Goal: Browse casually

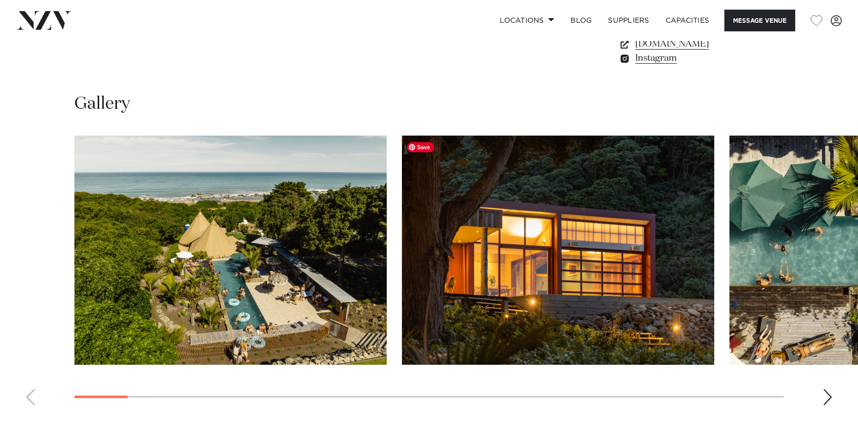
scroll to position [881, 0]
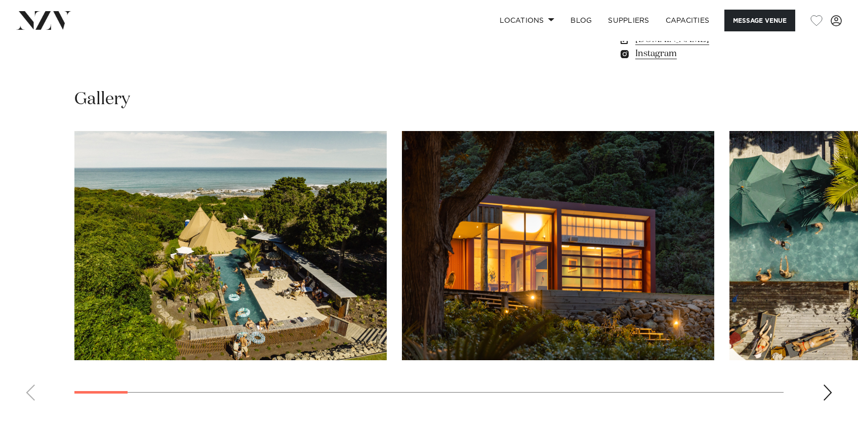
click at [827, 394] on div "Next slide" at bounding box center [828, 393] width 10 height 16
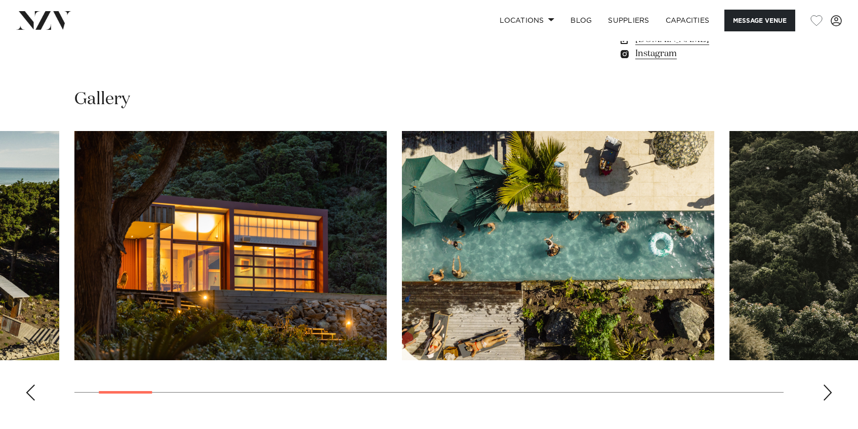
click at [827, 394] on div "Next slide" at bounding box center [828, 393] width 10 height 16
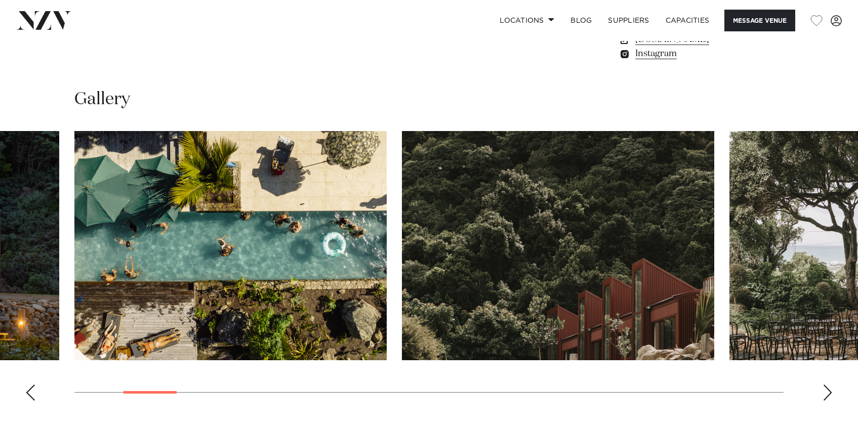
click at [827, 394] on div "Next slide" at bounding box center [828, 393] width 10 height 16
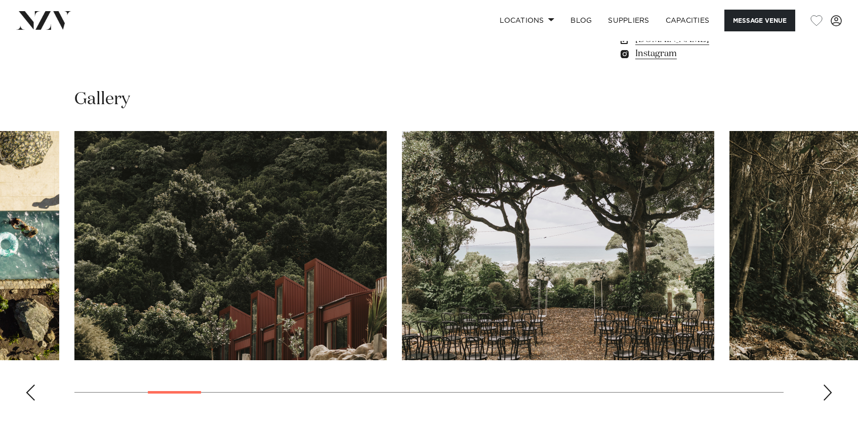
click at [827, 394] on div "Next slide" at bounding box center [828, 393] width 10 height 16
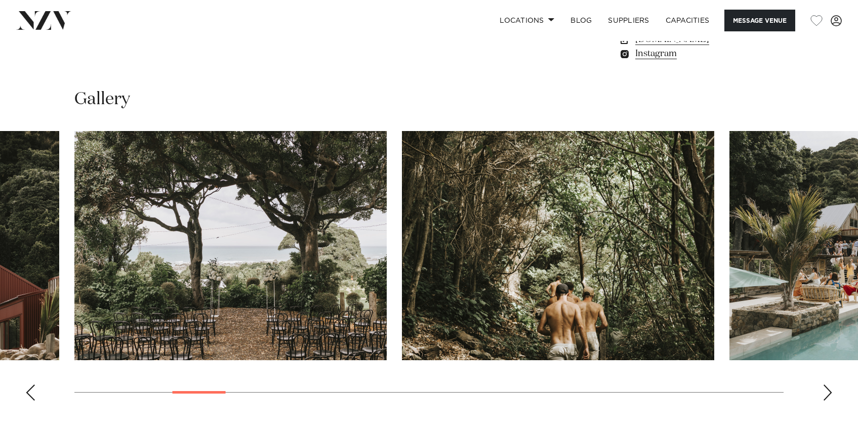
click at [827, 394] on div "Next slide" at bounding box center [828, 393] width 10 height 16
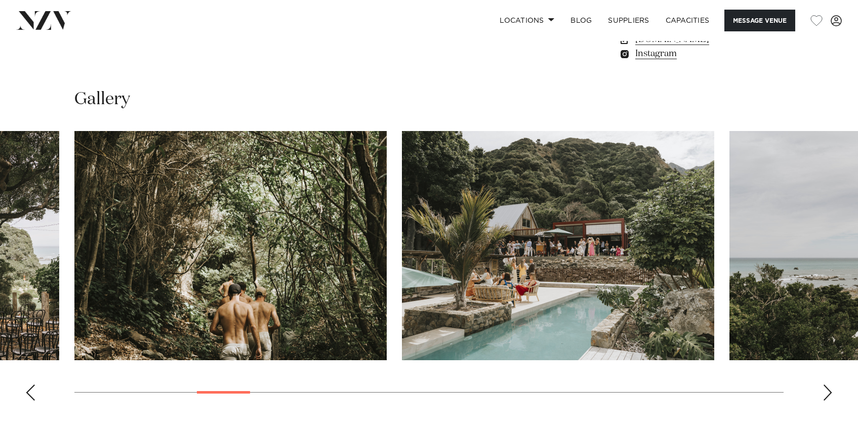
click at [827, 394] on div "Next slide" at bounding box center [828, 393] width 10 height 16
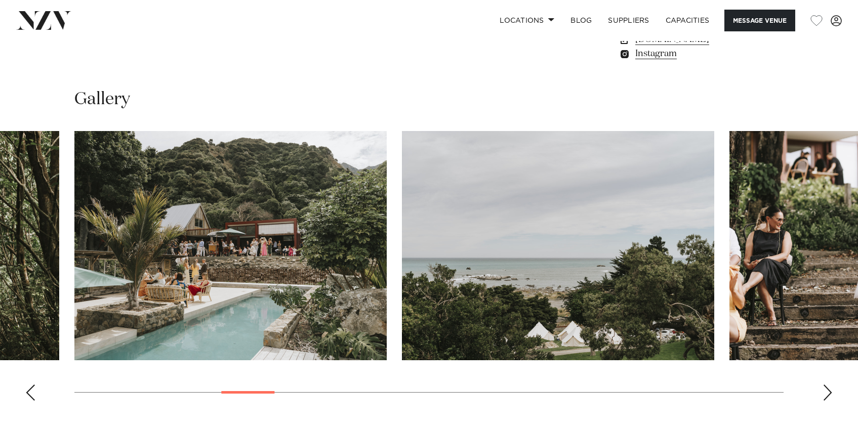
click at [827, 394] on div "Next slide" at bounding box center [828, 393] width 10 height 16
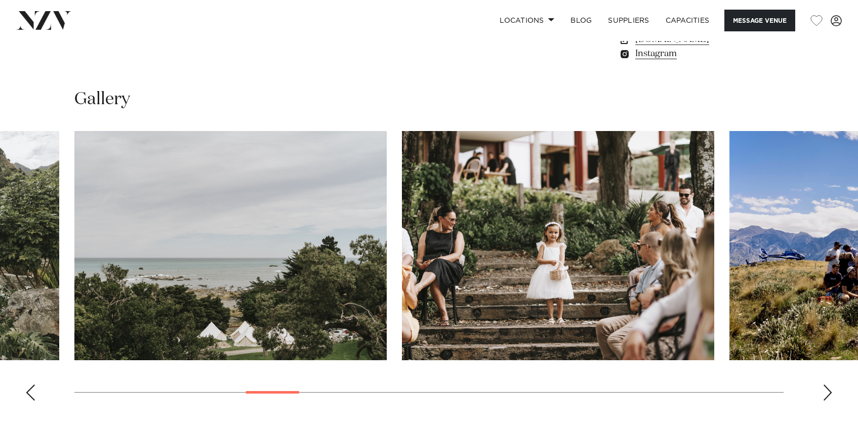
click at [827, 394] on div "Next slide" at bounding box center [828, 393] width 10 height 16
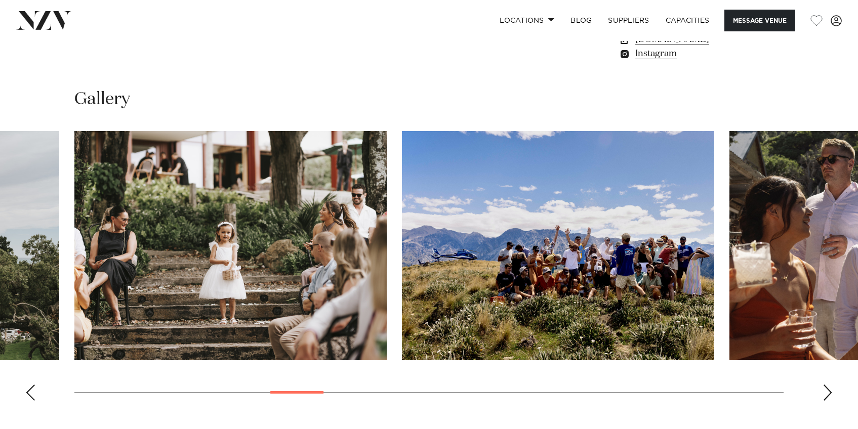
click at [827, 394] on div "Next slide" at bounding box center [828, 393] width 10 height 16
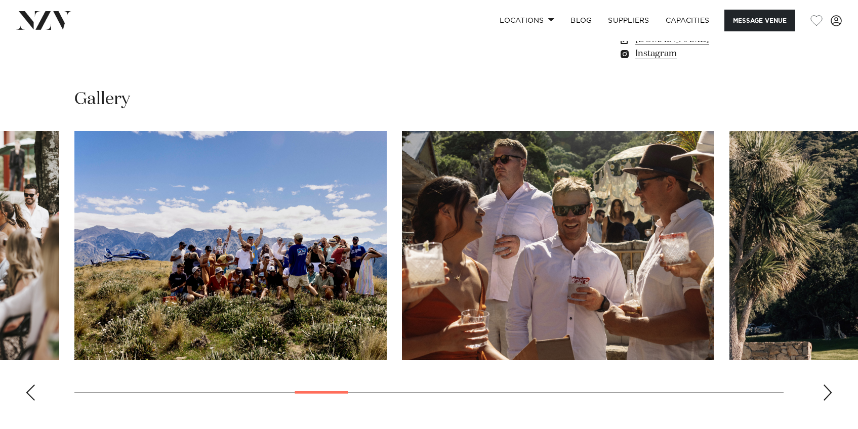
click at [827, 394] on div "Next slide" at bounding box center [828, 393] width 10 height 16
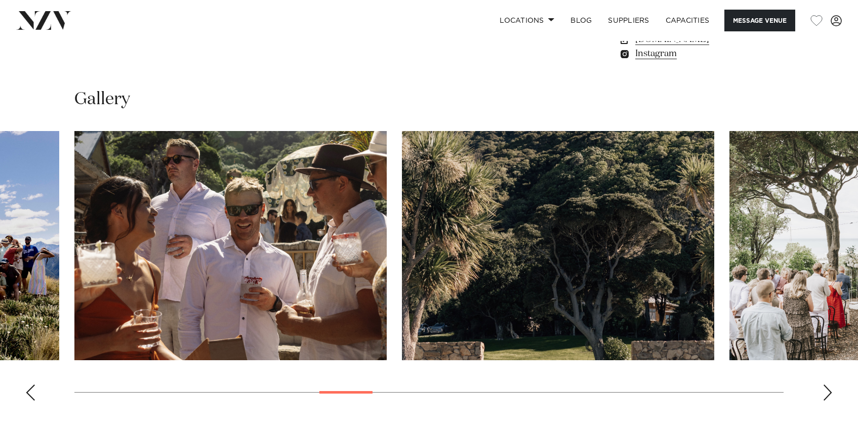
click at [827, 394] on div "Next slide" at bounding box center [828, 393] width 10 height 16
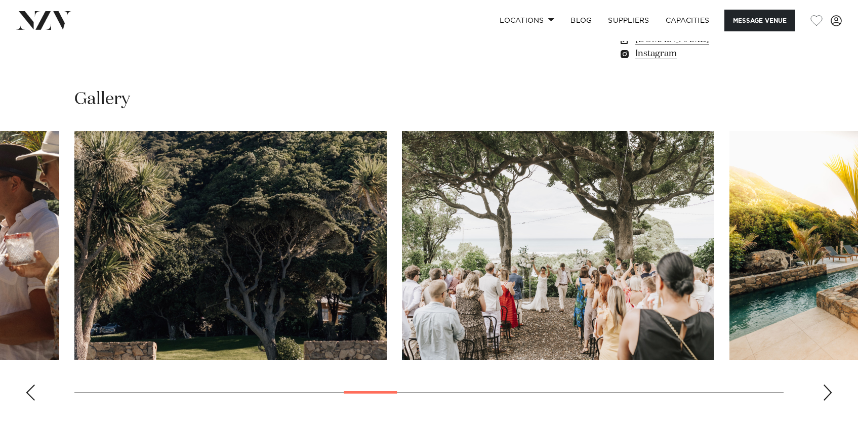
click at [824, 399] on div "Next slide" at bounding box center [828, 393] width 10 height 16
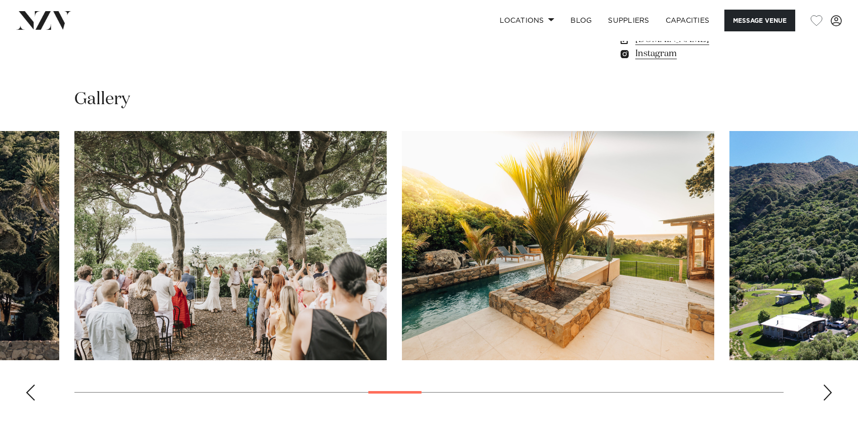
click at [824, 399] on div "Next slide" at bounding box center [828, 393] width 10 height 16
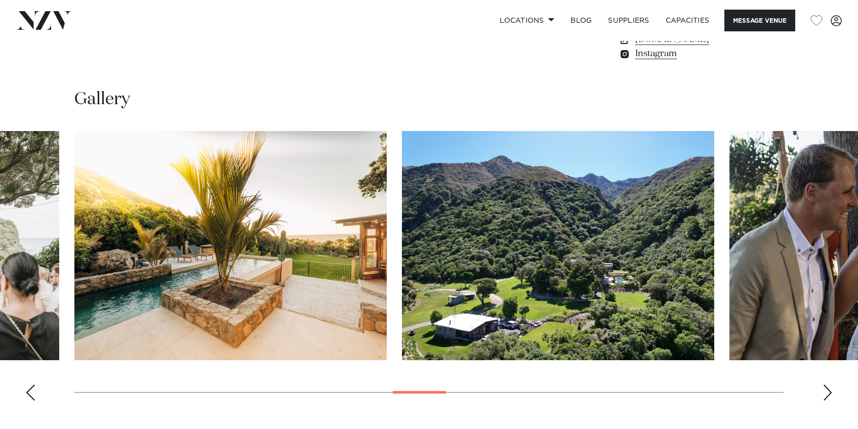
click at [829, 394] on div "Next slide" at bounding box center [828, 393] width 10 height 16
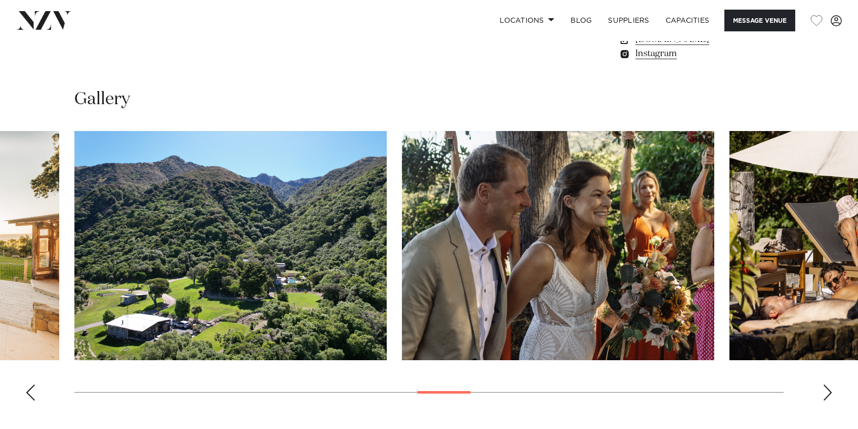
click at [829, 394] on div "Next slide" at bounding box center [828, 393] width 10 height 16
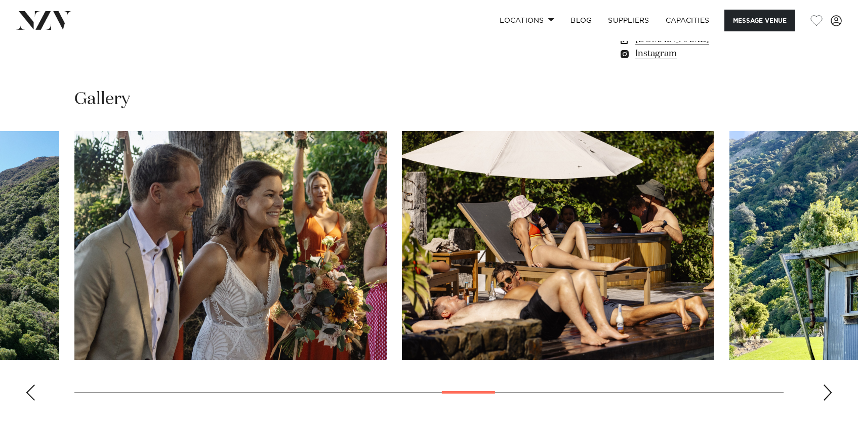
click at [829, 394] on div "Next slide" at bounding box center [828, 393] width 10 height 16
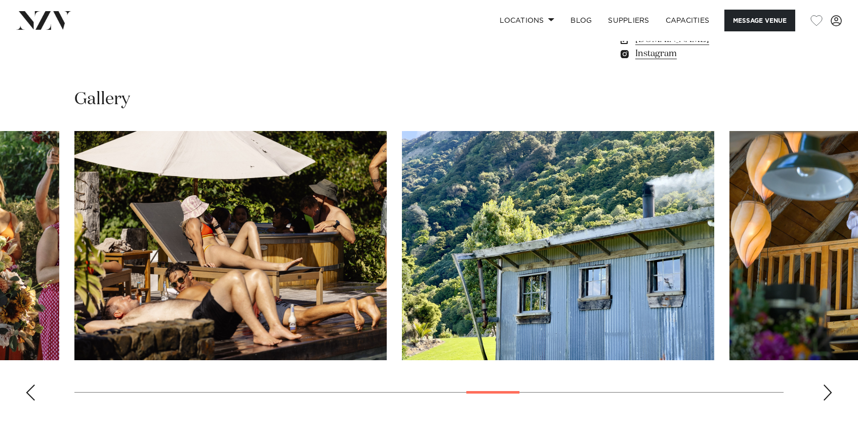
click at [829, 394] on div "Next slide" at bounding box center [828, 393] width 10 height 16
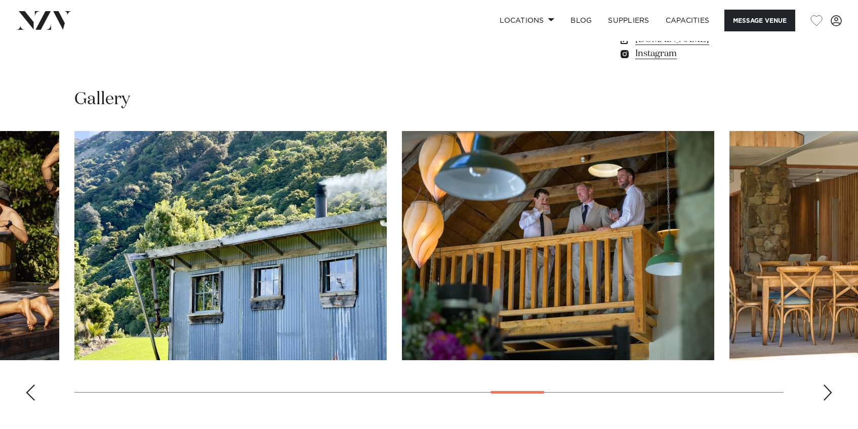
click at [829, 394] on div "Next slide" at bounding box center [828, 393] width 10 height 16
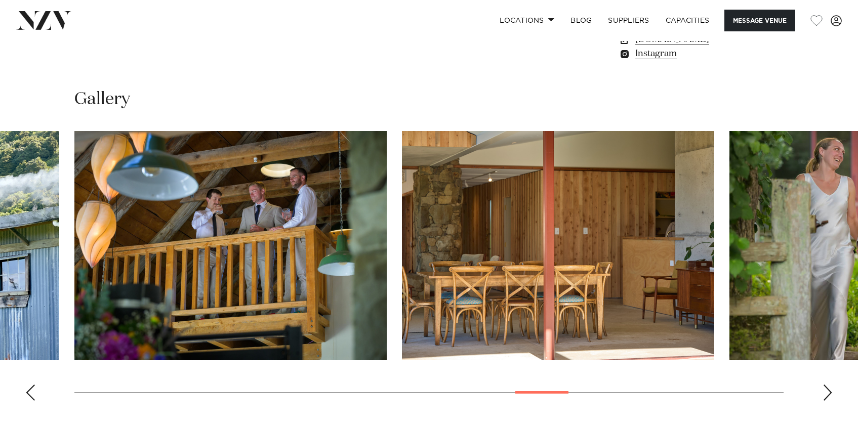
click at [829, 394] on div "Next slide" at bounding box center [828, 393] width 10 height 16
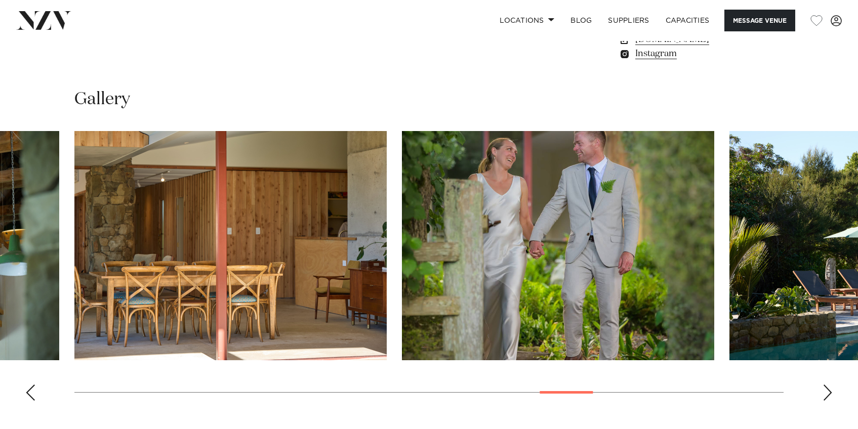
click at [827, 391] on div "Next slide" at bounding box center [828, 393] width 10 height 16
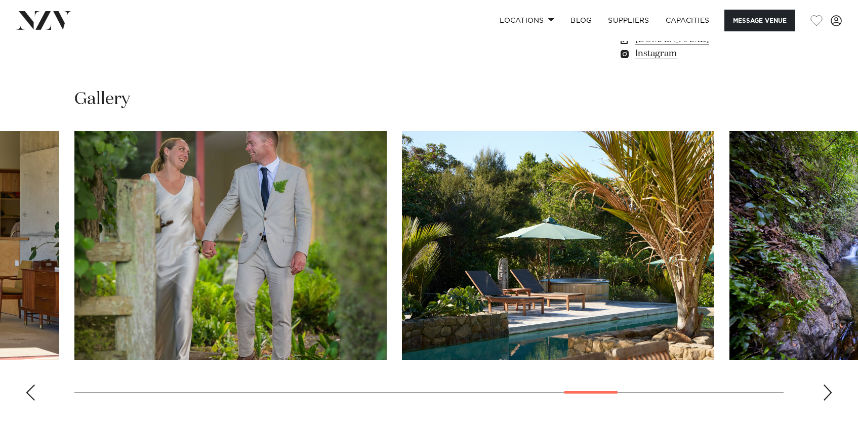
click at [827, 391] on div "Next slide" at bounding box center [828, 393] width 10 height 16
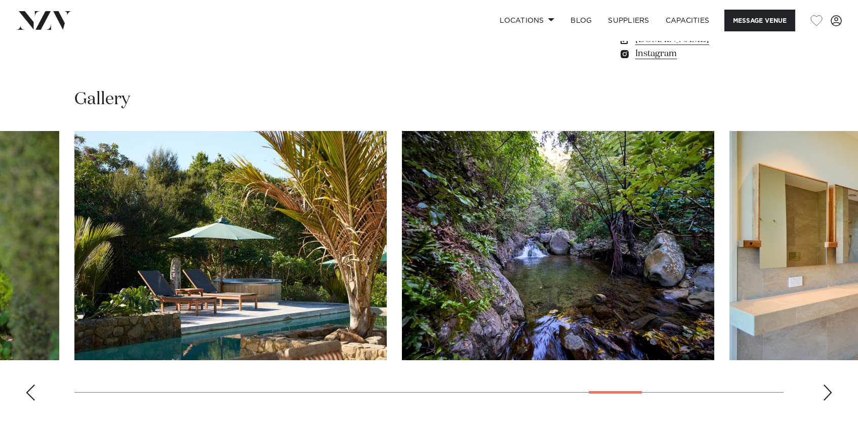
click at [827, 391] on div "Next slide" at bounding box center [828, 393] width 10 height 16
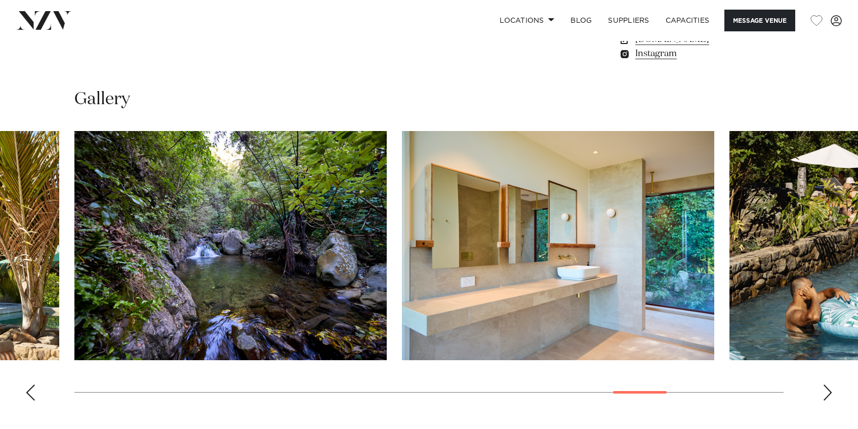
click at [827, 391] on div "Next slide" at bounding box center [828, 393] width 10 height 16
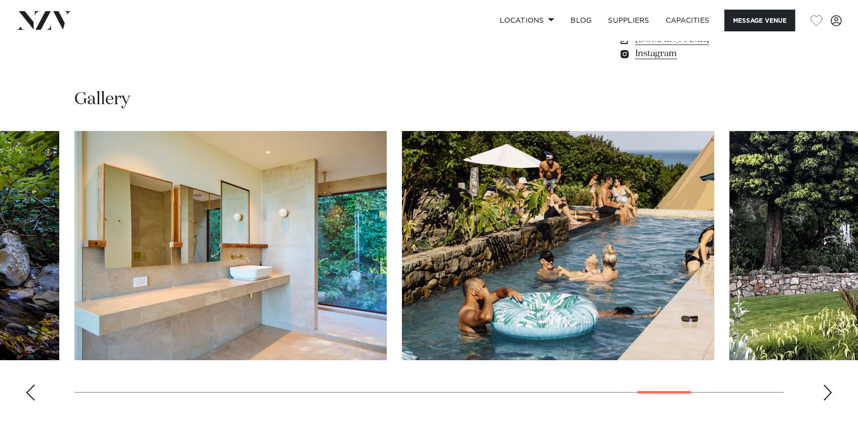
click at [827, 391] on div "Next slide" at bounding box center [828, 393] width 10 height 16
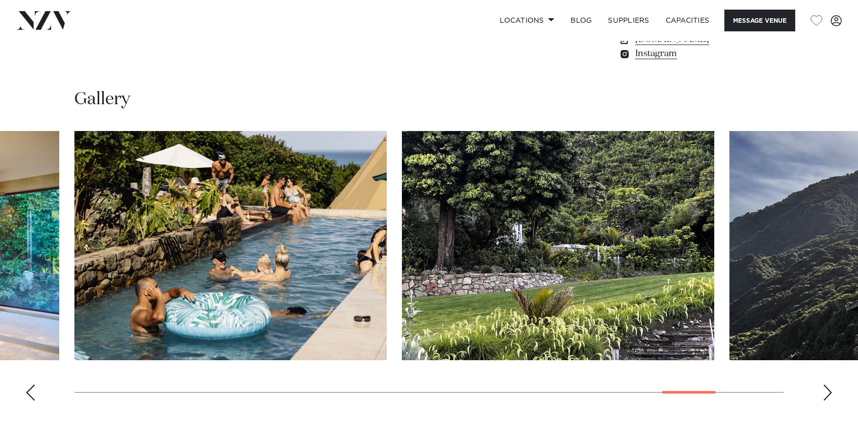
click at [827, 391] on div "Next slide" at bounding box center [828, 393] width 10 height 16
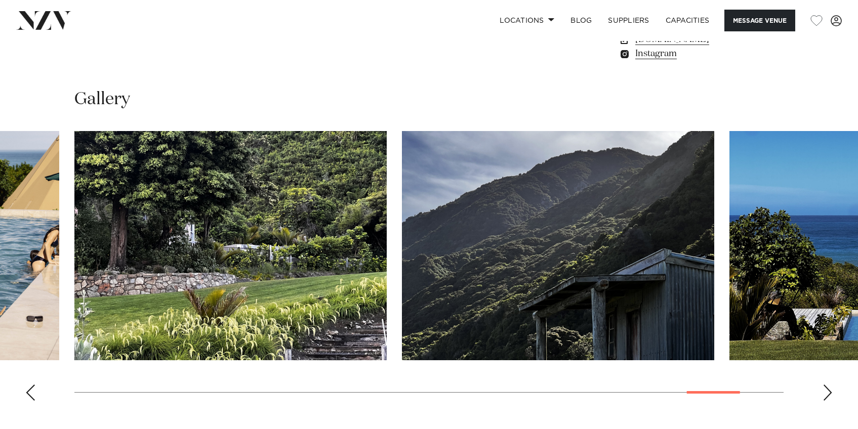
click at [827, 391] on div "Next slide" at bounding box center [828, 393] width 10 height 16
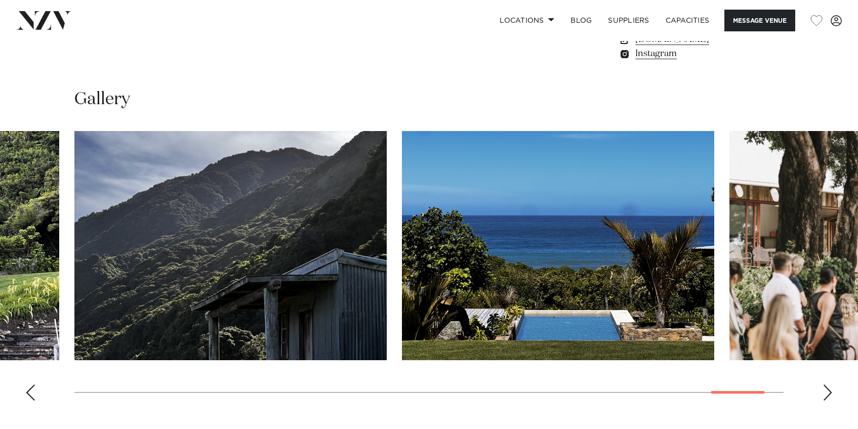
click at [827, 391] on div "Next slide" at bounding box center [828, 393] width 10 height 16
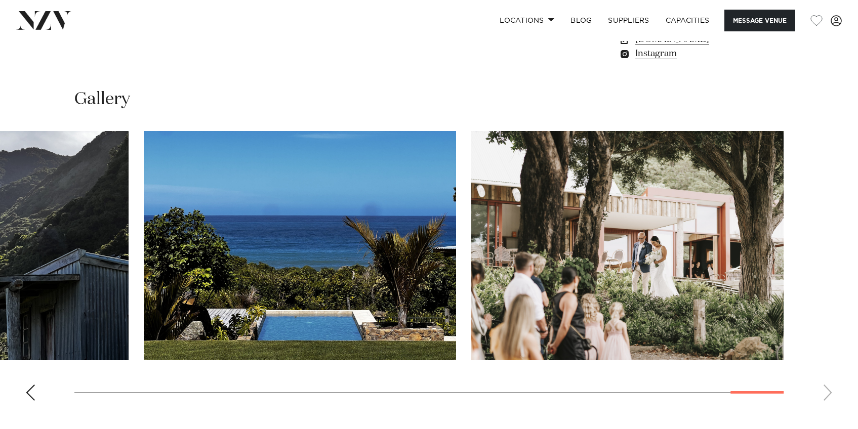
click at [827, 391] on swiper-container at bounding box center [429, 270] width 858 height 278
click at [35, 401] on swiper-container at bounding box center [429, 270] width 858 height 278
click at [33, 395] on div "Previous slide" at bounding box center [30, 393] width 10 height 16
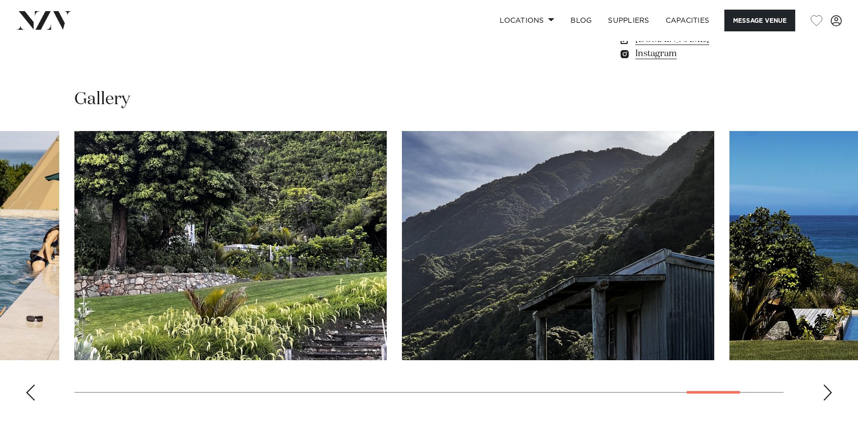
click at [33, 395] on div "Previous slide" at bounding box center [30, 393] width 10 height 16
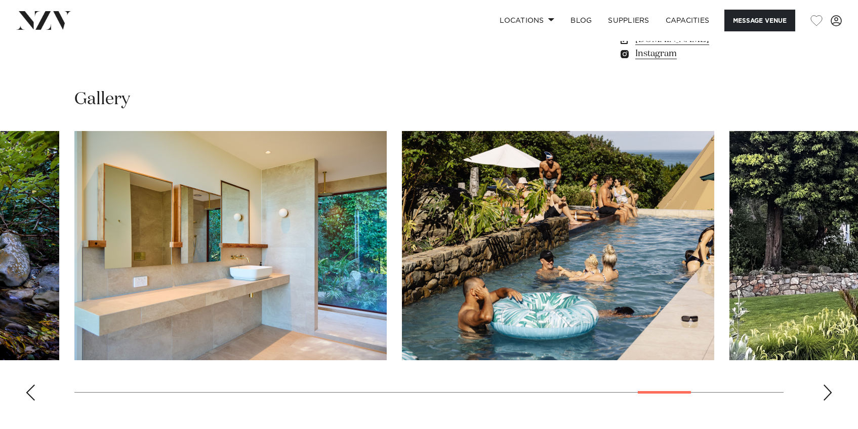
click at [33, 395] on div "Previous slide" at bounding box center [30, 393] width 10 height 16
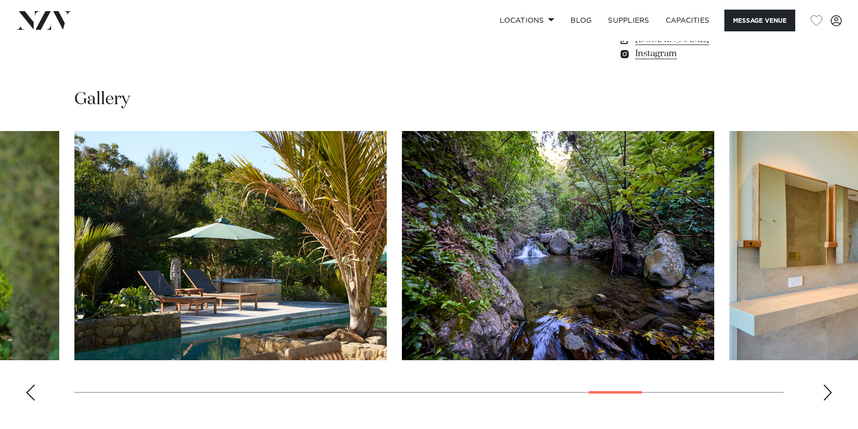
click at [33, 395] on div "Previous slide" at bounding box center [30, 393] width 10 height 16
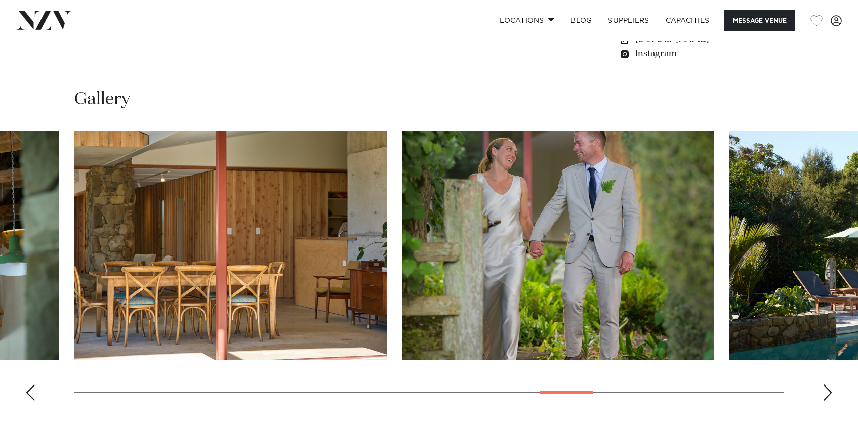
click at [33, 395] on div "Previous slide" at bounding box center [30, 393] width 10 height 16
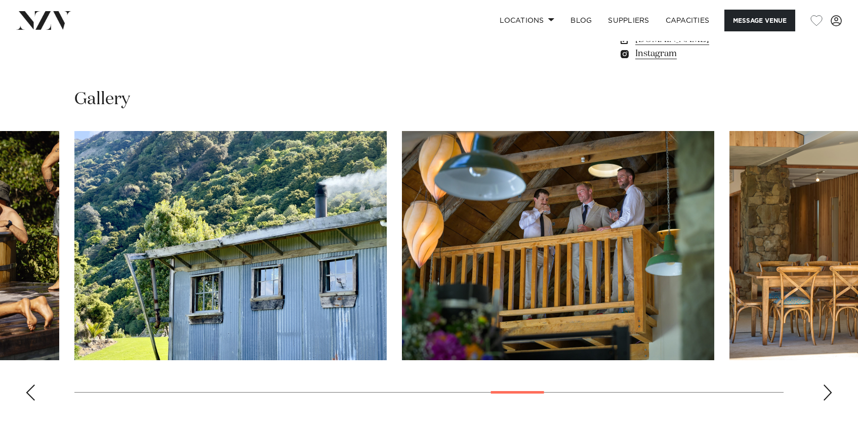
click at [33, 395] on div "Previous slide" at bounding box center [30, 393] width 10 height 16
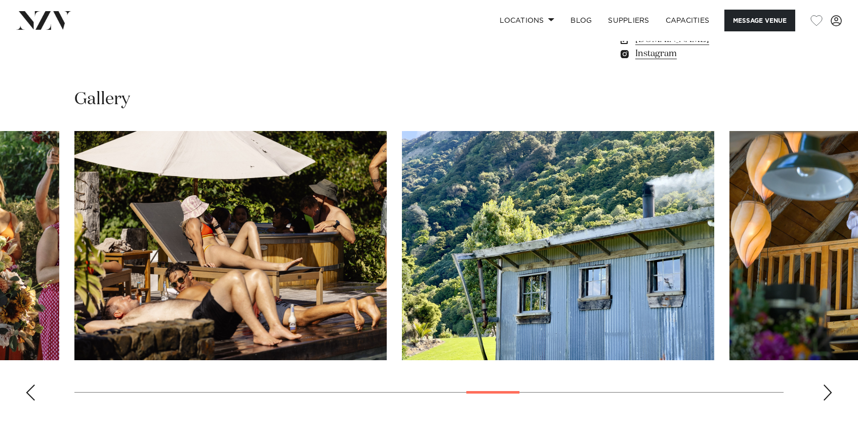
click at [33, 395] on div "Previous slide" at bounding box center [30, 393] width 10 height 16
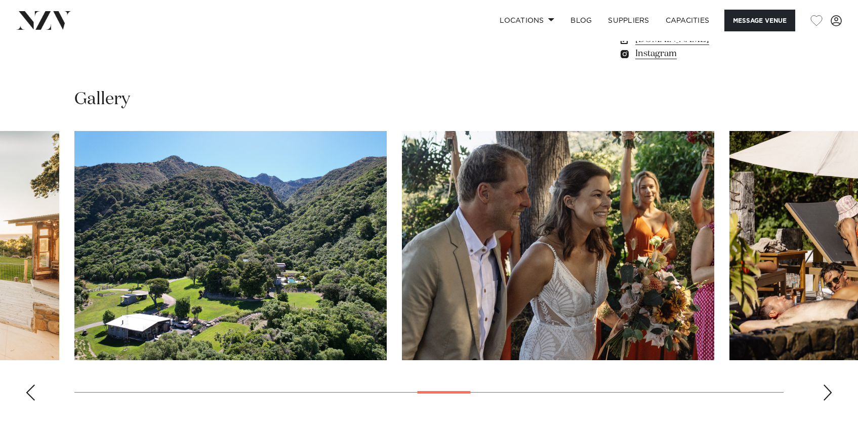
click at [33, 395] on div "Previous slide" at bounding box center [30, 393] width 10 height 16
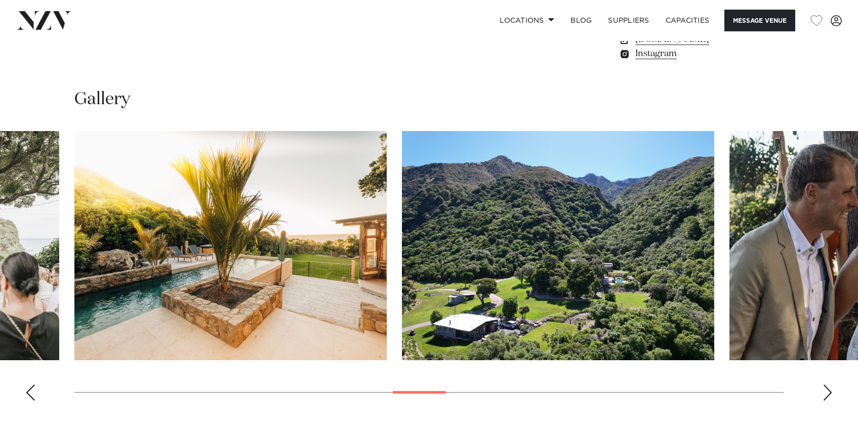
click at [33, 395] on div "Previous slide" at bounding box center [30, 393] width 10 height 16
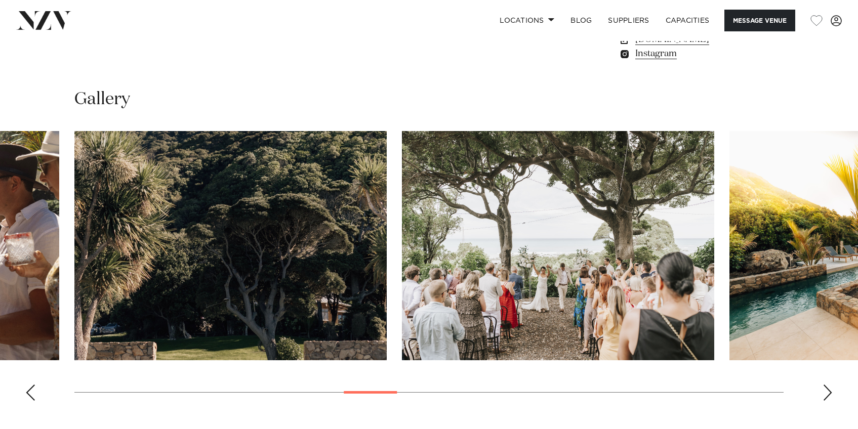
click at [33, 395] on div "Previous slide" at bounding box center [30, 393] width 10 height 16
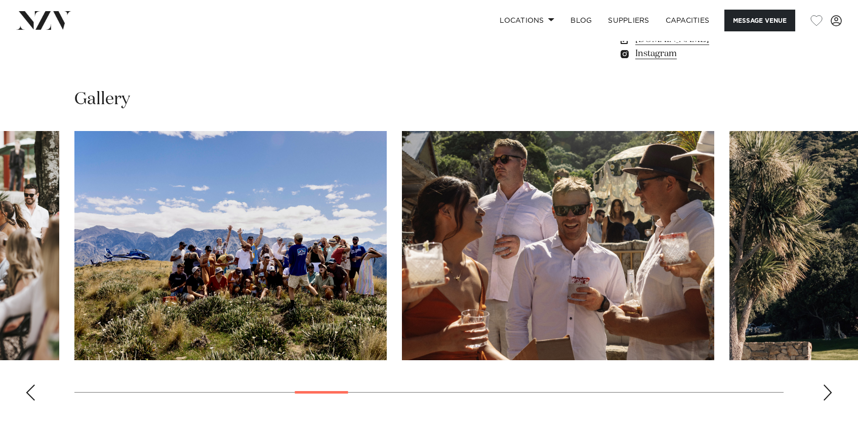
click at [33, 395] on div "Previous slide" at bounding box center [30, 393] width 10 height 16
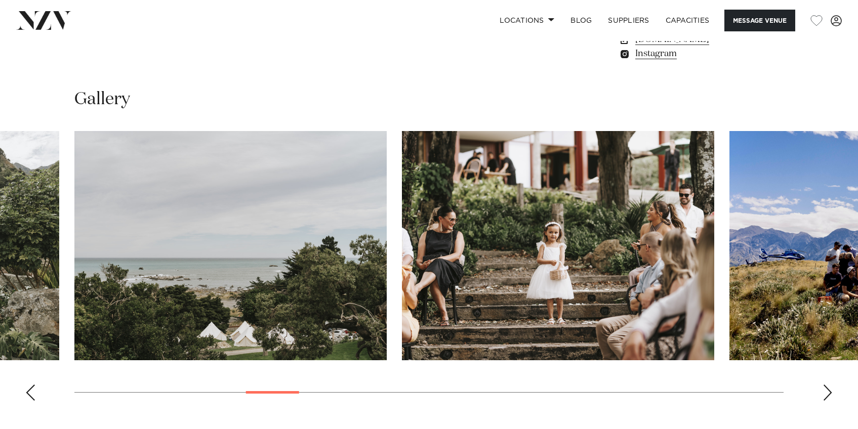
click at [33, 395] on div "Previous slide" at bounding box center [30, 393] width 10 height 16
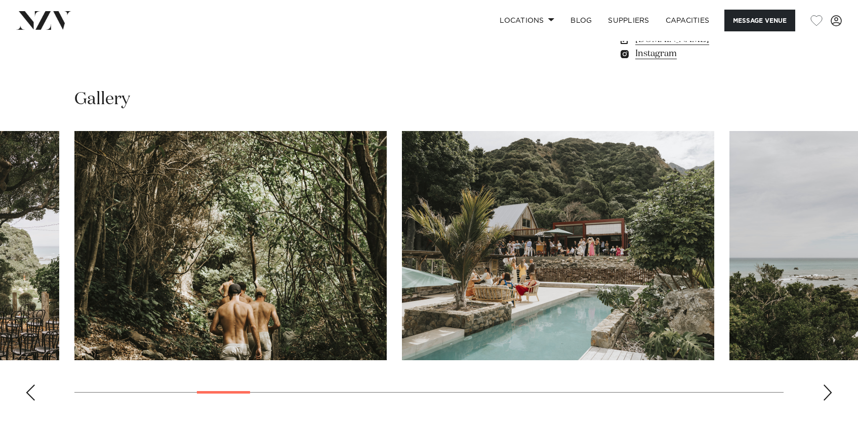
click at [33, 395] on div "Previous slide" at bounding box center [30, 393] width 10 height 16
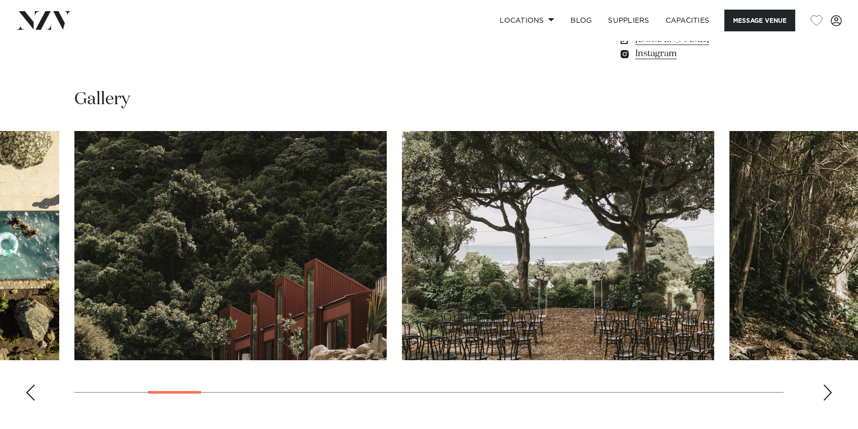
click at [33, 395] on div "Previous slide" at bounding box center [30, 393] width 10 height 16
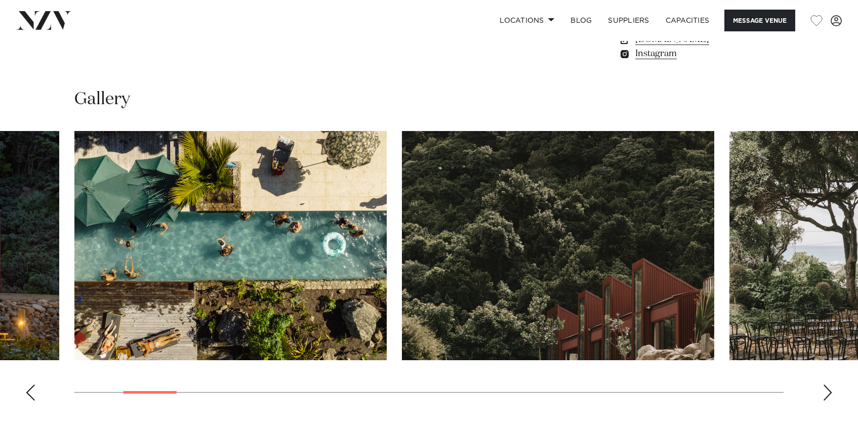
click at [33, 395] on div "Previous slide" at bounding box center [30, 393] width 10 height 16
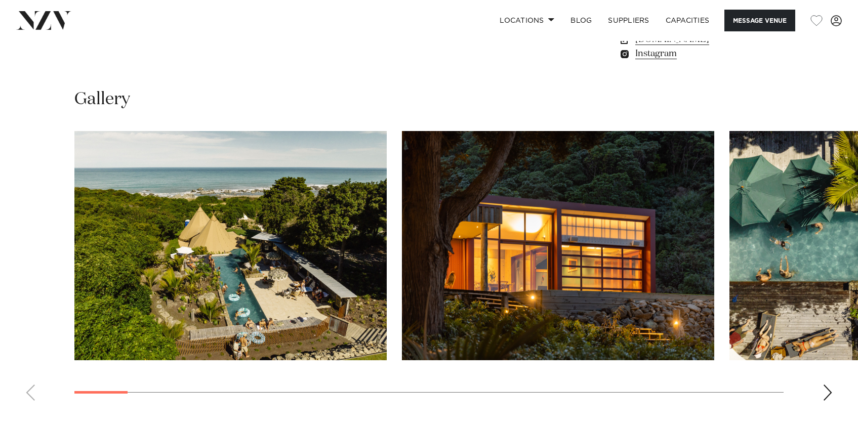
click at [33, 395] on swiper-container at bounding box center [429, 270] width 858 height 278
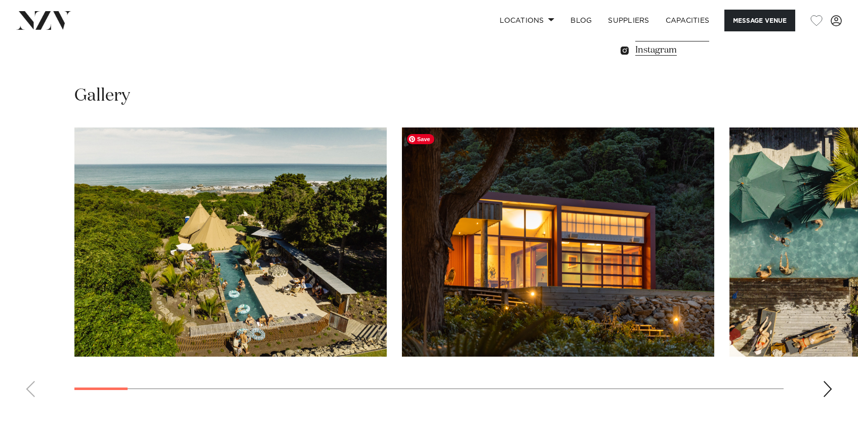
scroll to position [891, 0]
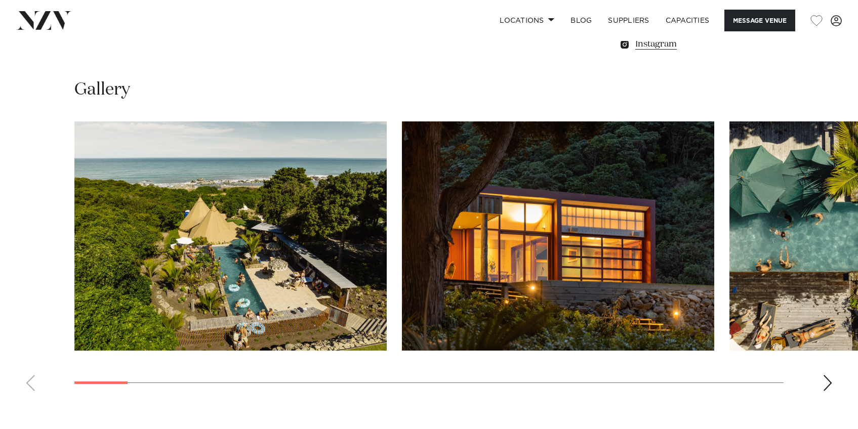
click at [827, 382] on div "Next slide" at bounding box center [828, 383] width 10 height 16
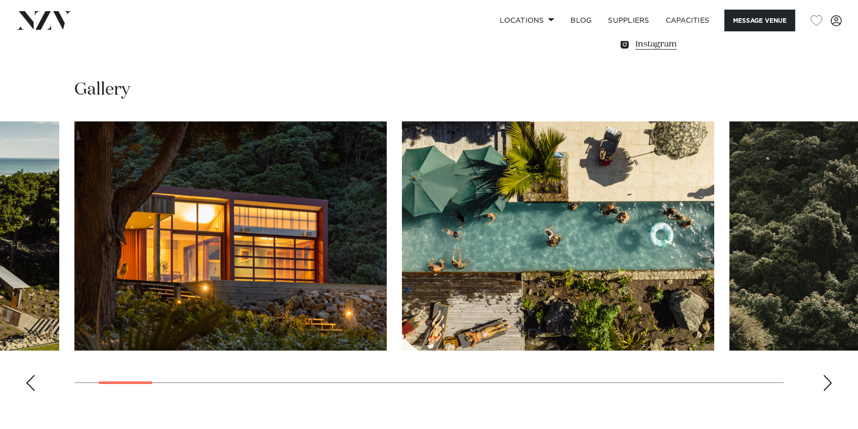
click at [827, 382] on div "Next slide" at bounding box center [828, 383] width 10 height 16
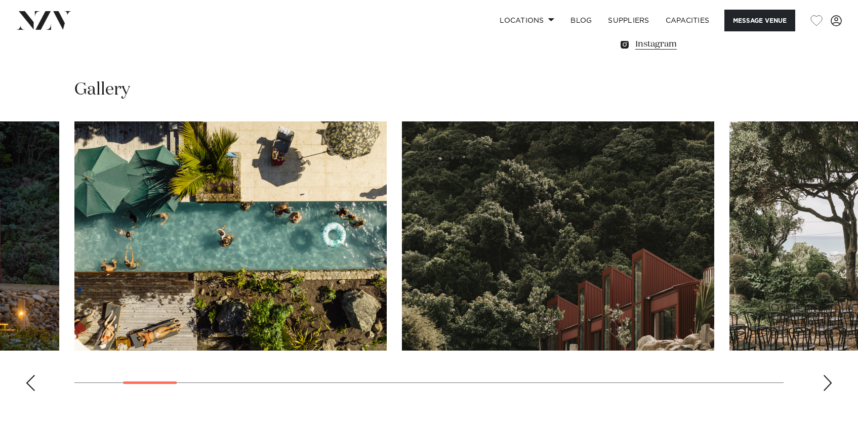
click at [827, 382] on div "Next slide" at bounding box center [828, 383] width 10 height 16
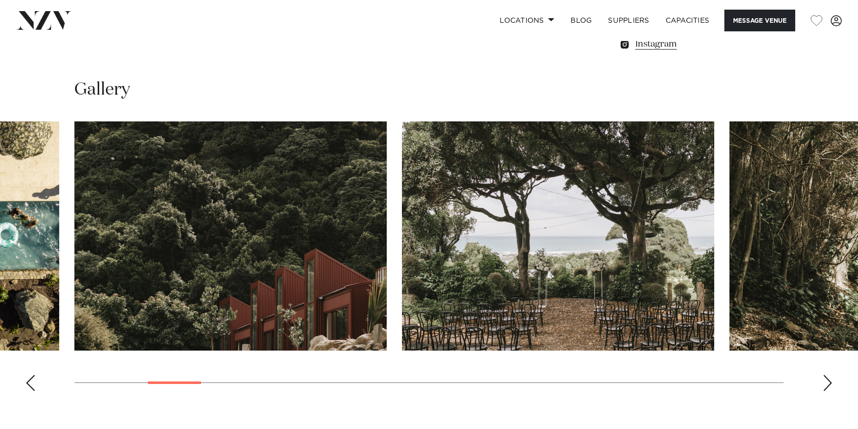
click at [827, 382] on div "Next slide" at bounding box center [828, 383] width 10 height 16
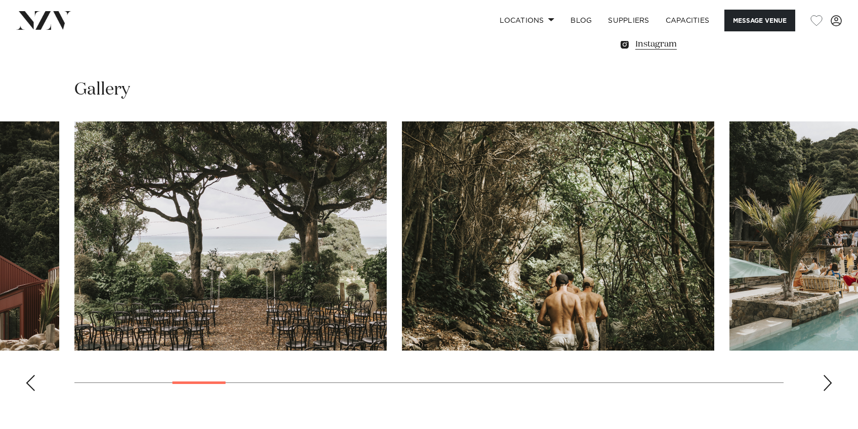
click at [828, 387] on div "Next slide" at bounding box center [828, 383] width 10 height 16
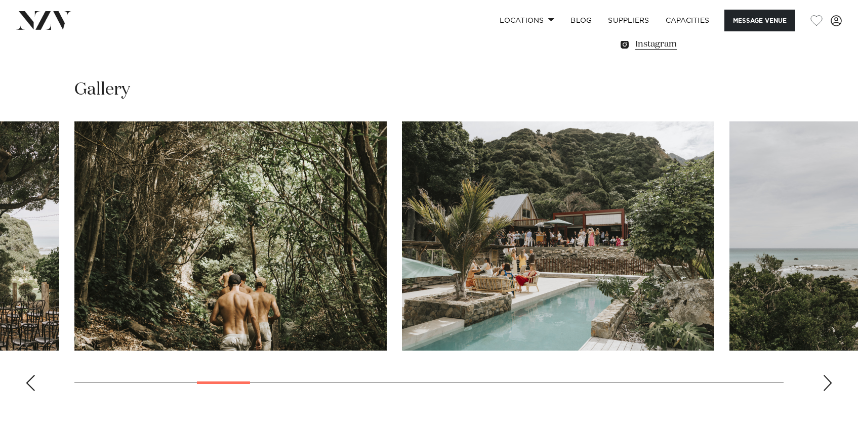
click at [828, 387] on div "Next slide" at bounding box center [828, 383] width 10 height 16
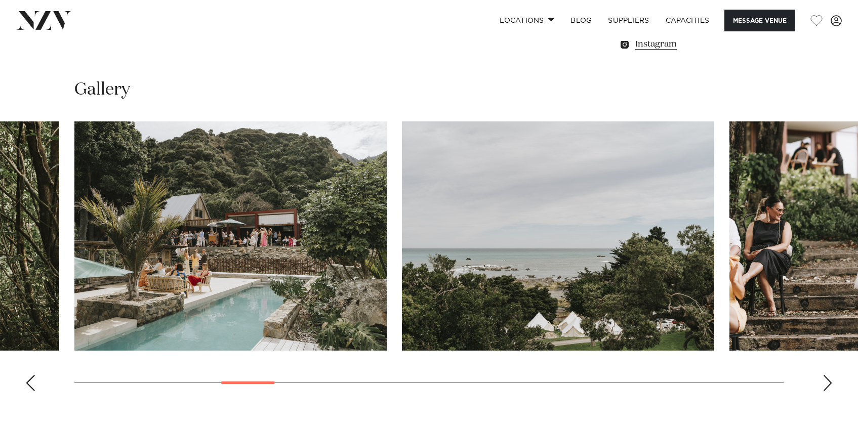
click at [828, 387] on div "Next slide" at bounding box center [828, 383] width 10 height 16
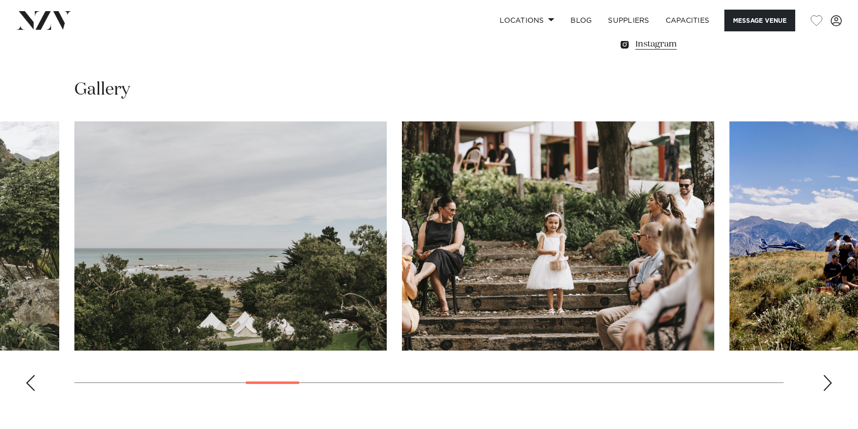
click at [828, 387] on div "Next slide" at bounding box center [828, 383] width 10 height 16
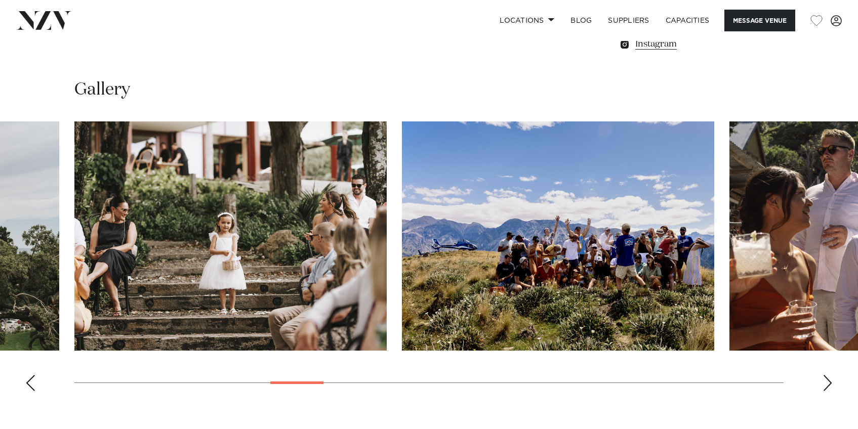
click at [828, 387] on div "Next slide" at bounding box center [828, 383] width 10 height 16
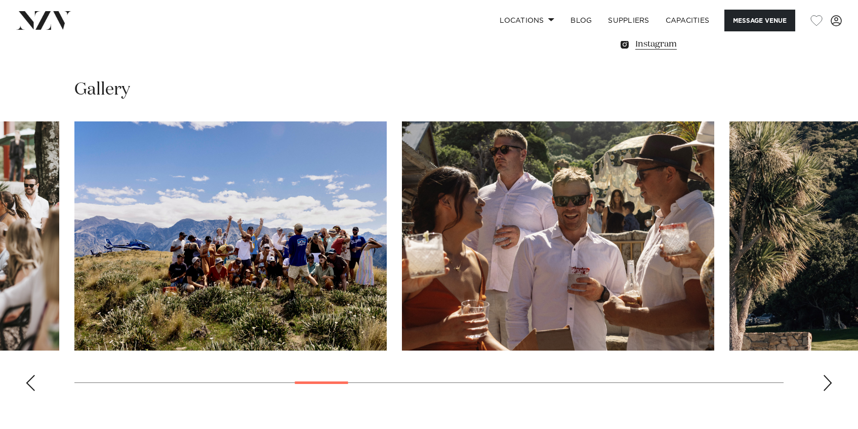
click at [828, 387] on div "Next slide" at bounding box center [828, 383] width 10 height 16
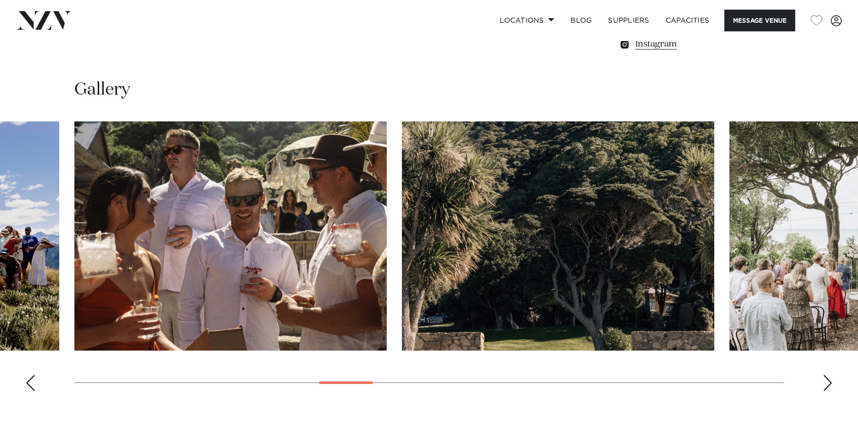
click at [828, 387] on div "Next slide" at bounding box center [828, 383] width 10 height 16
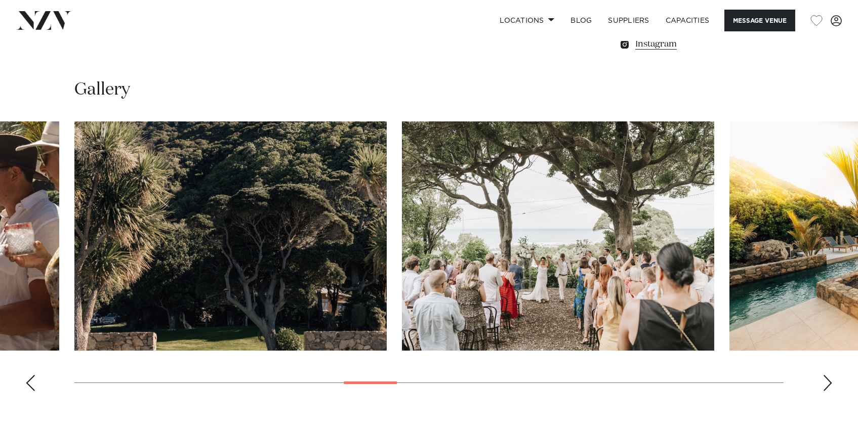
click at [828, 387] on div "Next slide" at bounding box center [828, 383] width 10 height 16
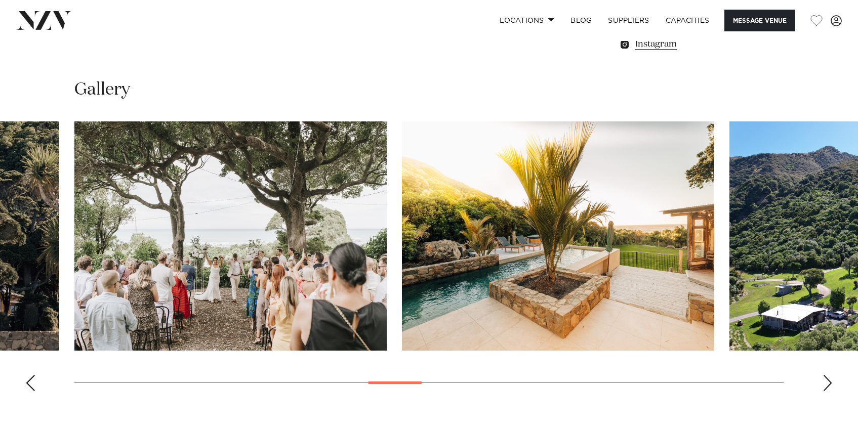
click at [828, 387] on div "Next slide" at bounding box center [828, 383] width 10 height 16
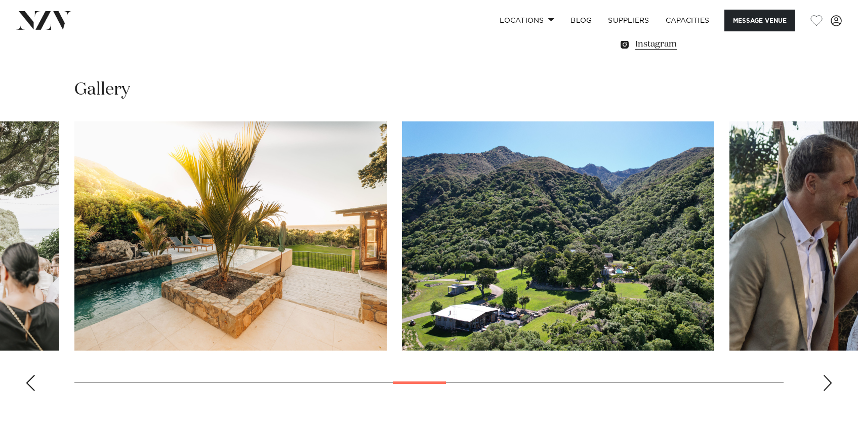
click at [828, 387] on div "Next slide" at bounding box center [828, 383] width 10 height 16
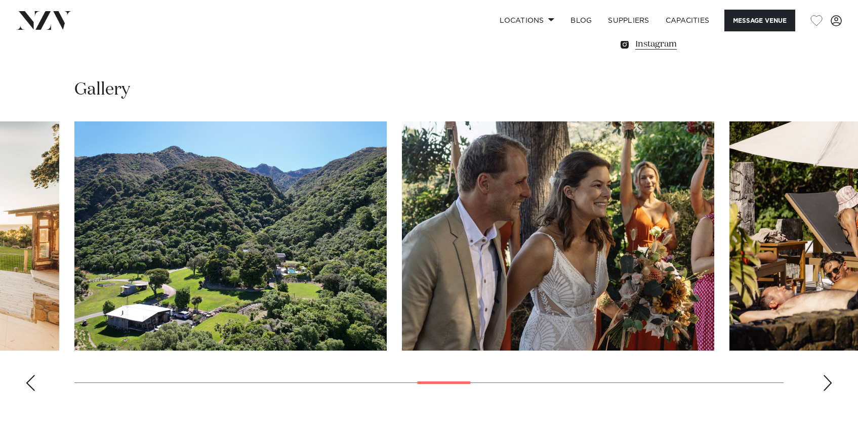
click at [828, 387] on div "Next slide" at bounding box center [828, 383] width 10 height 16
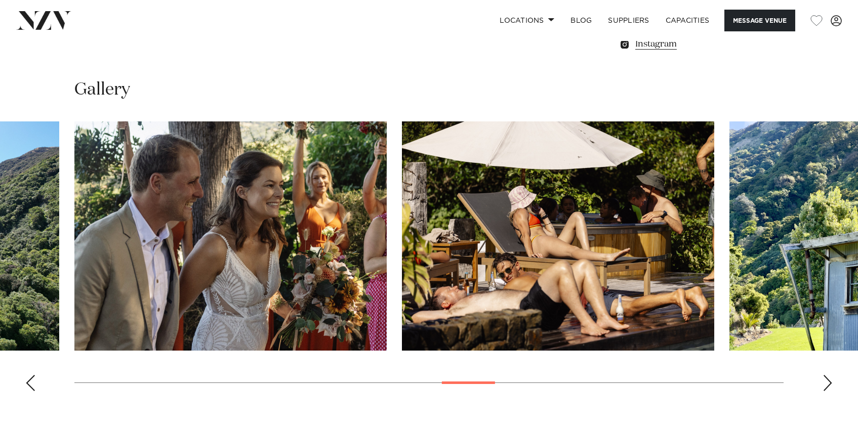
click at [828, 387] on div "Next slide" at bounding box center [828, 383] width 10 height 16
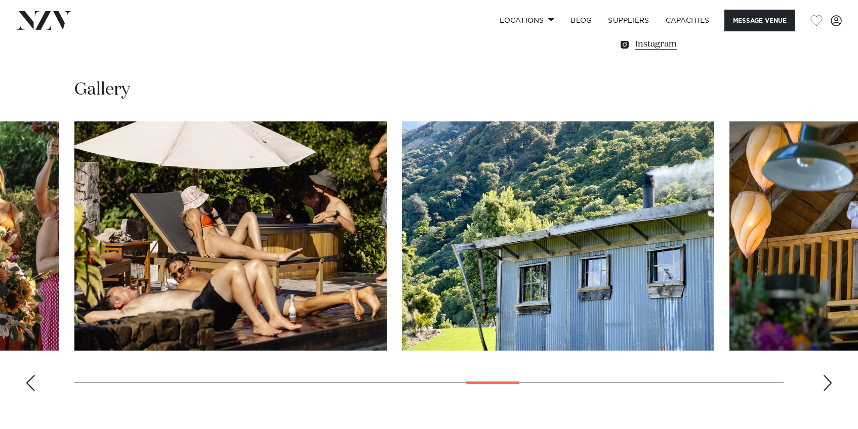
click at [828, 387] on div "Next slide" at bounding box center [828, 383] width 10 height 16
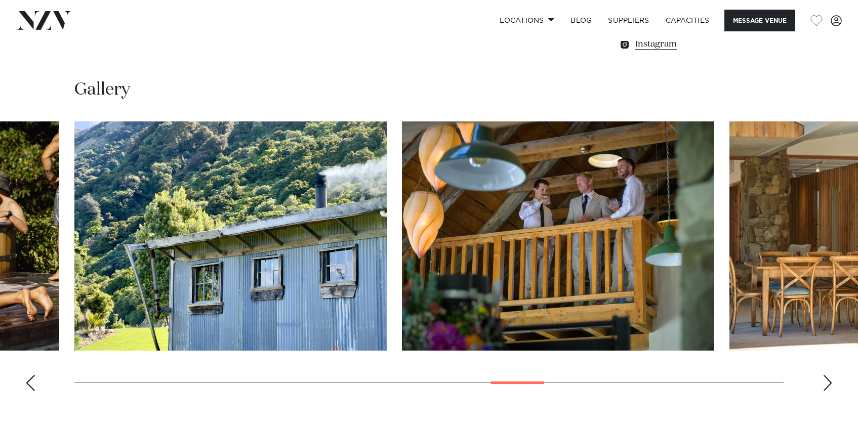
click at [828, 387] on div "Next slide" at bounding box center [828, 383] width 10 height 16
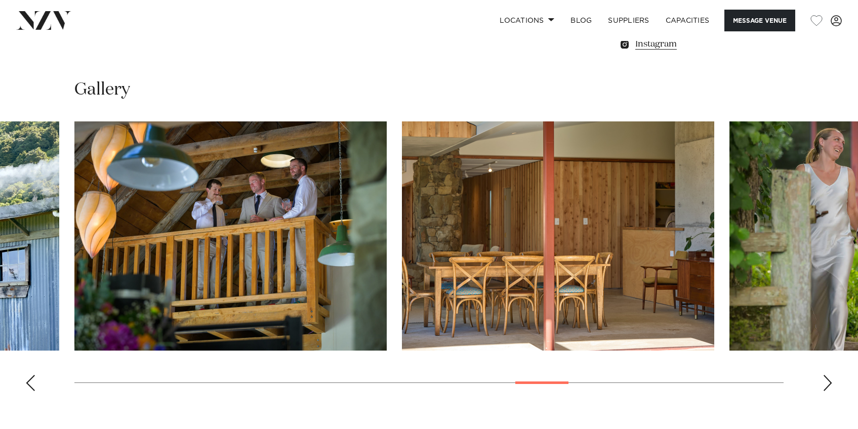
click at [834, 386] on swiper-container at bounding box center [429, 260] width 858 height 278
click at [830, 385] on div "Next slide" at bounding box center [828, 383] width 10 height 16
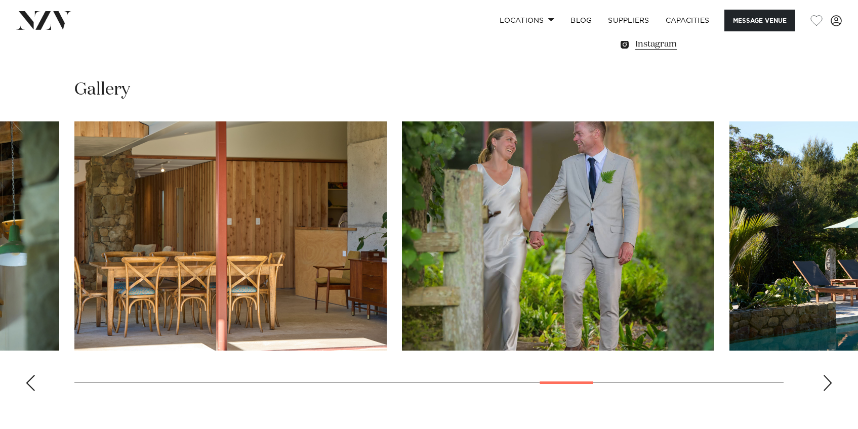
click at [830, 385] on div "Next slide" at bounding box center [828, 383] width 10 height 16
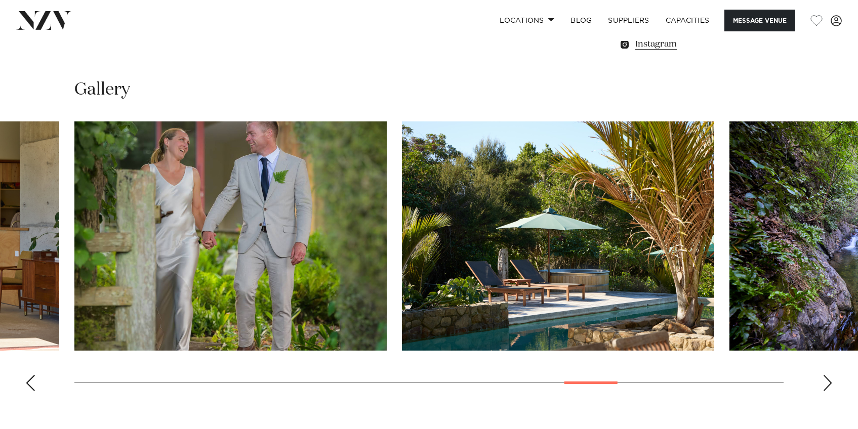
click at [830, 385] on div "Next slide" at bounding box center [828, 383] width 10 height 16
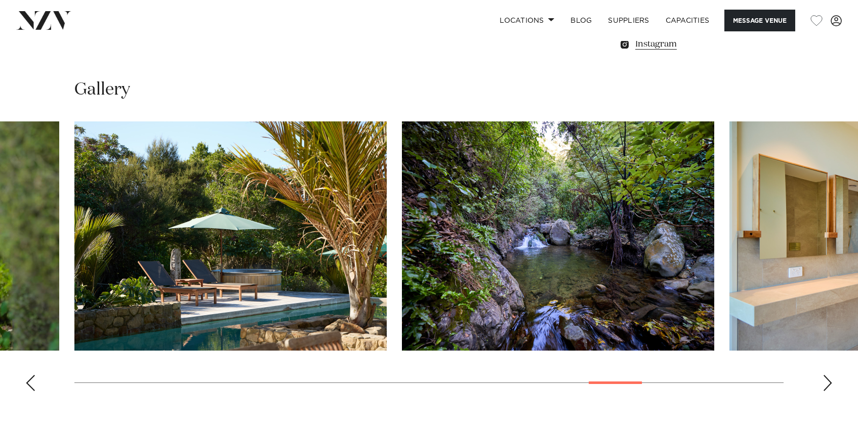
click at [830, 385] on div "Next slide" at bounding box center [828, 383] width 10 height 16
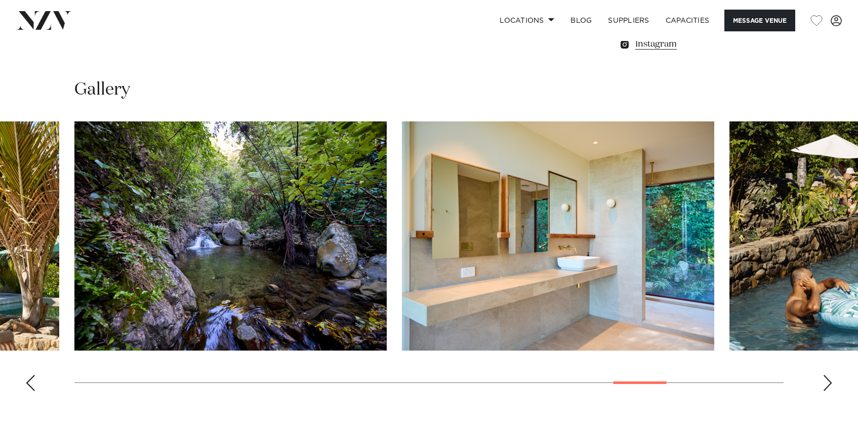
click at [830, 385] on div "Next slide" at bounding box center [828, 383] width 10 height 16
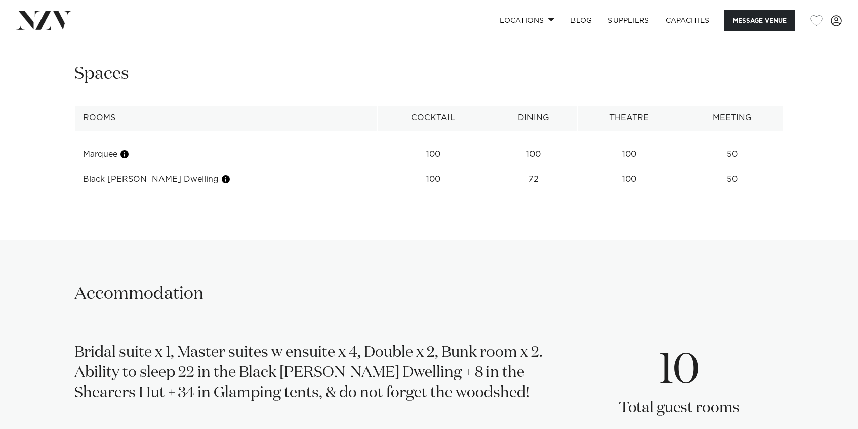
scroll to position [1379, 0]
